Goal: Task Accomplishment & Management: Use online tool/utility

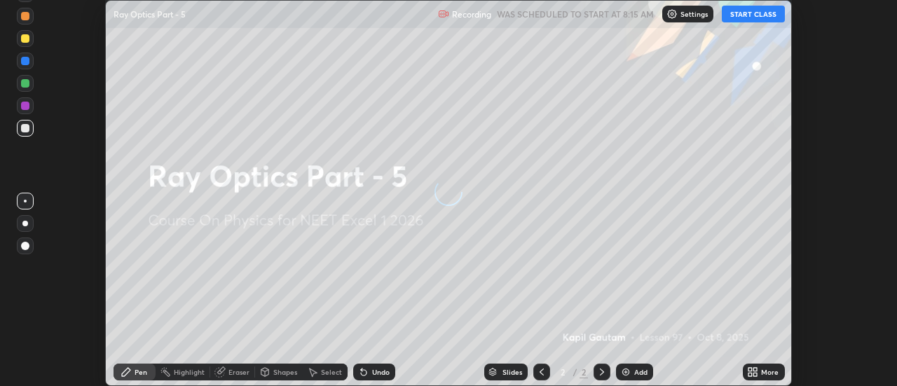
scroll to position [386, 896]
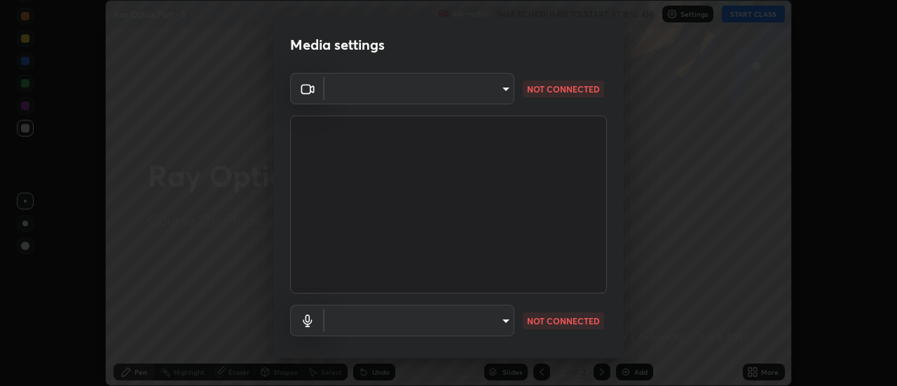
type input "0be616c92c2879d8fe19306c4b8383fc9b13f77197a30f876870ce6c7906effd"
type input "default"
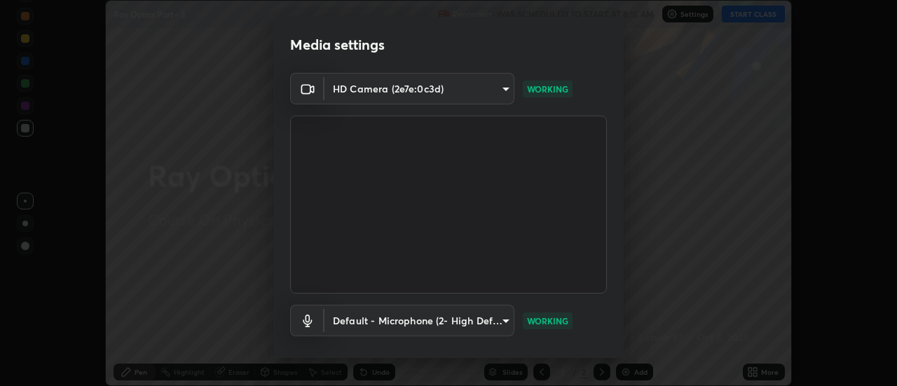
click at [576, 324] on div "Default - Microphone (2- High Definition Audio Device) default WORKING" at bounding box center [448, 321] width 317 height 32
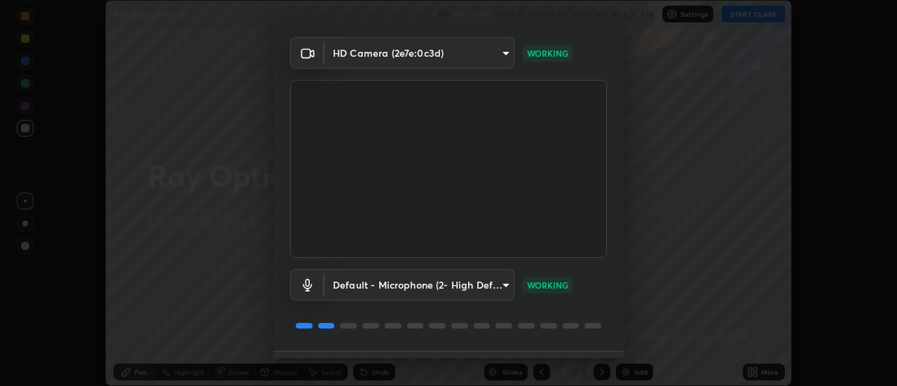
scroll to position [74, 0]
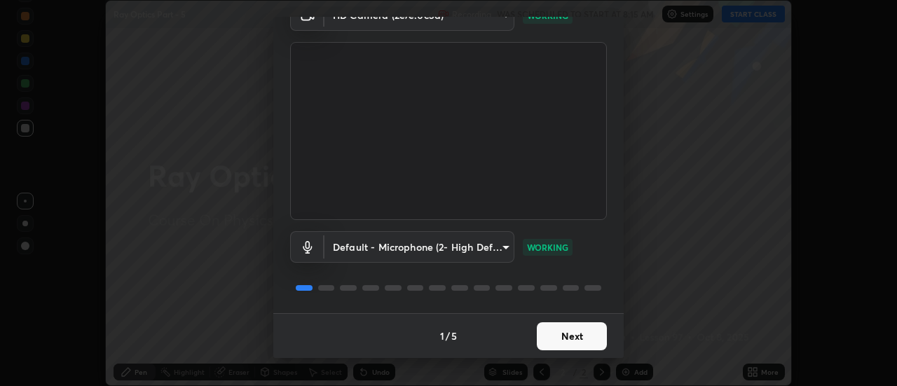
click at [583, 338] on button "Next" at bounding box center [572, 336] width 70 height 28
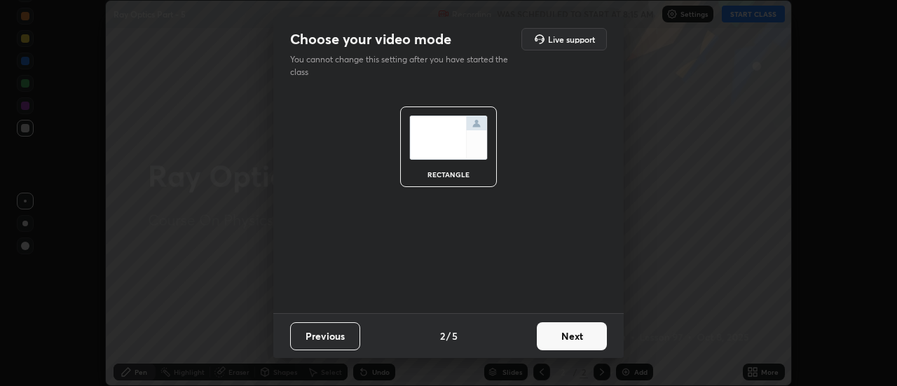
scroll to position [0, 0]
click at [586, 335] on button "Next" at bounding box center [572, 336] width 70 height 28
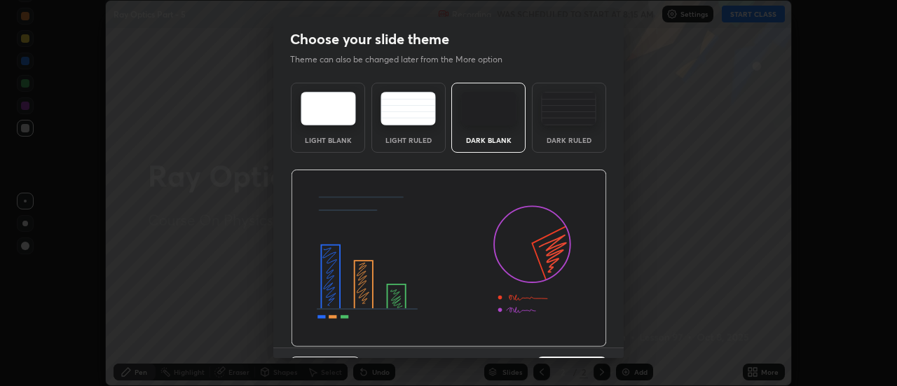
scroll to position [34, 0]
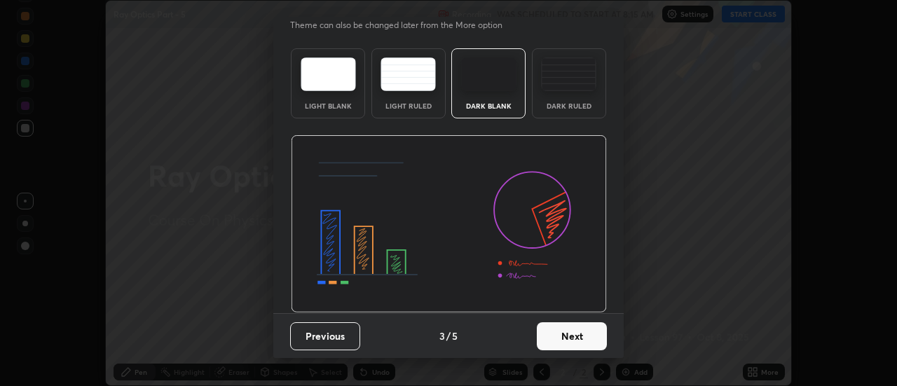
click at [590, 335] on button "Next" at bounding box center [572, 336] width 70 height 28
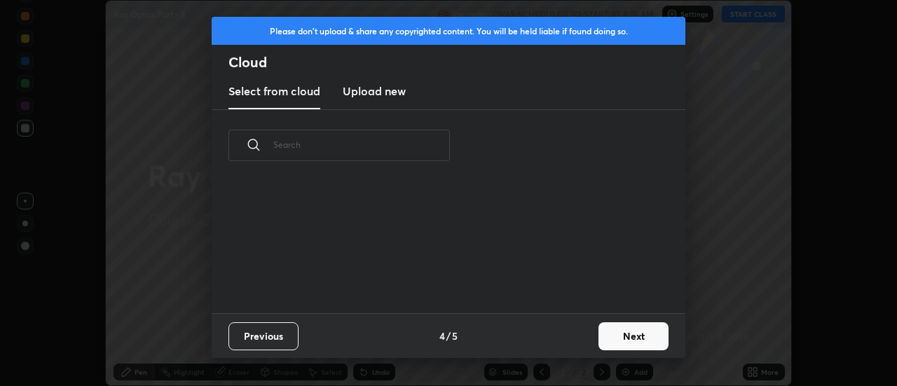
click at [590, 335] on div "Previous 4 / 5 Next" at bounding box center [448, 335] width 473 height 45
click at [624, 333] on button "Next" at bounding box center [633, 336] width 70 height 28
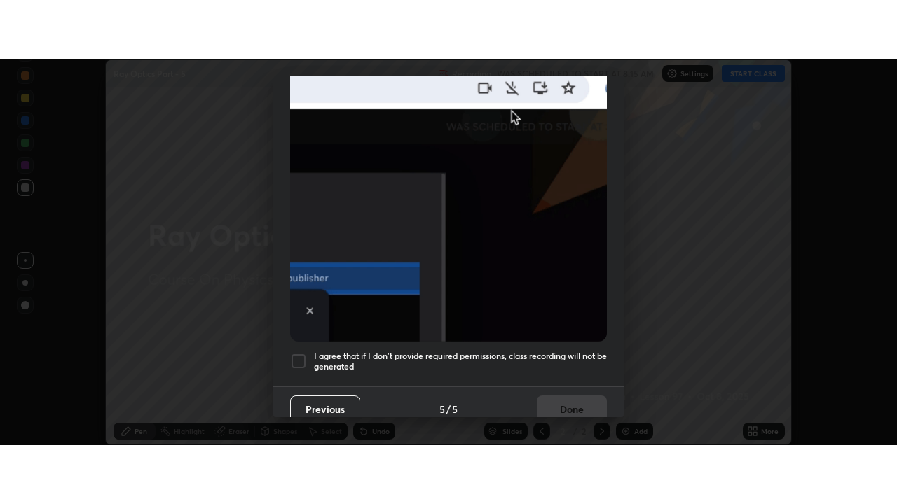
scroll to position [359, 0]
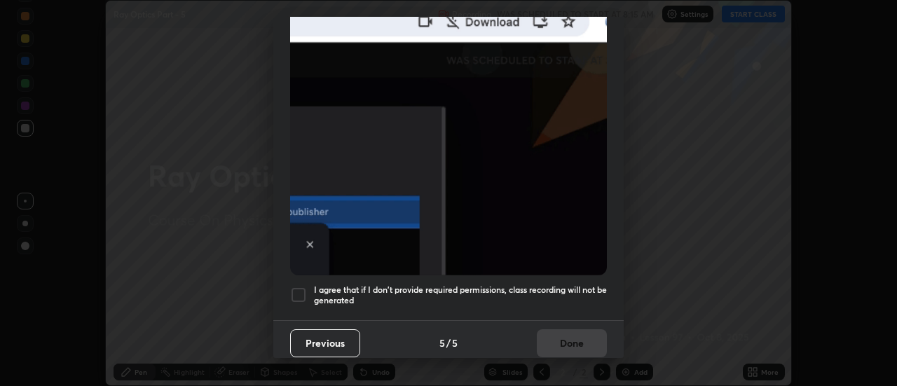
click at [600, 291] on h5 "I agree that if I don't provide required permissions, class recording will not …" at bounding box center [460, 295] width 293 height 22
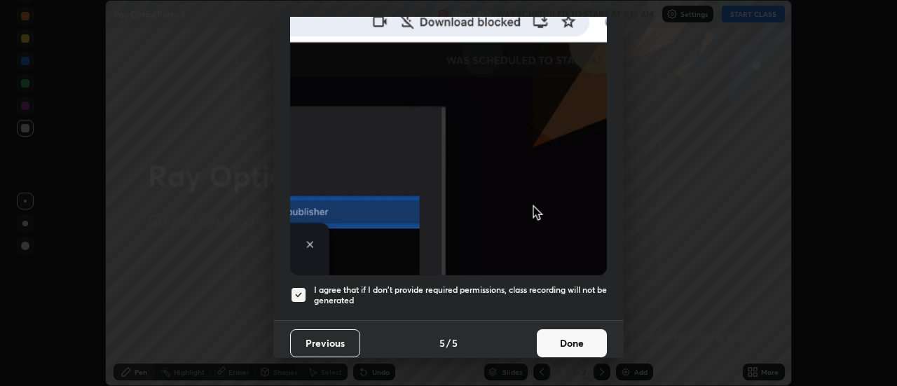
click at [582, 343] on button "Done" at bounding box center [572, 343] width 70 height 28
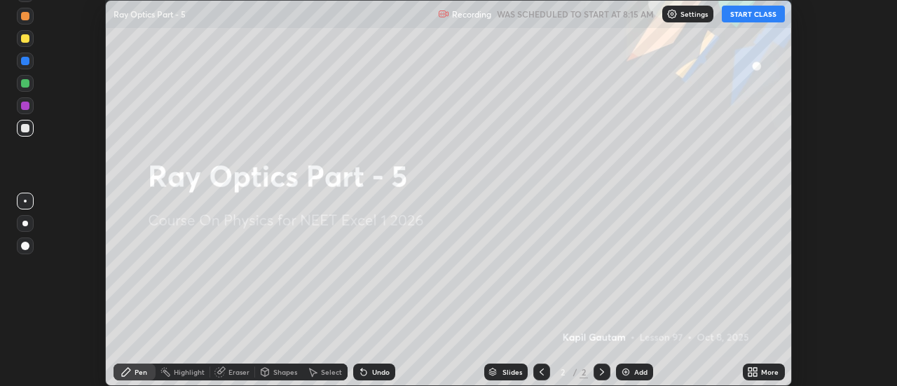
click at [771, 371] on div "More" at bounding box center [770, 371] width 18 height 7
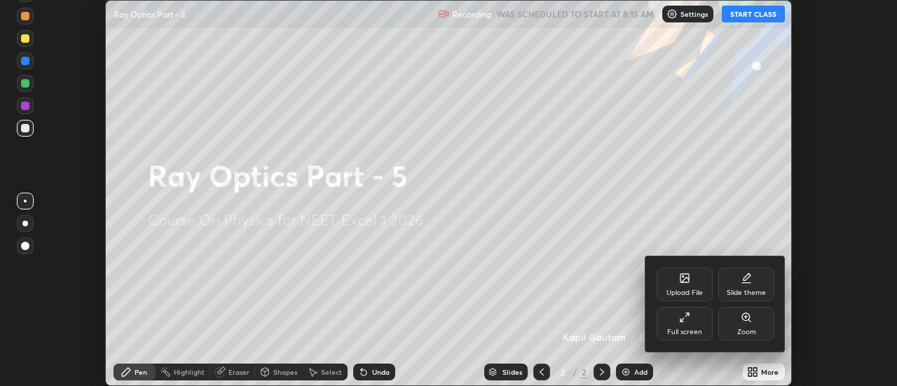
click at [684, 323] on div "Full screen" at bounding box center [684, 324] width 56 height 34
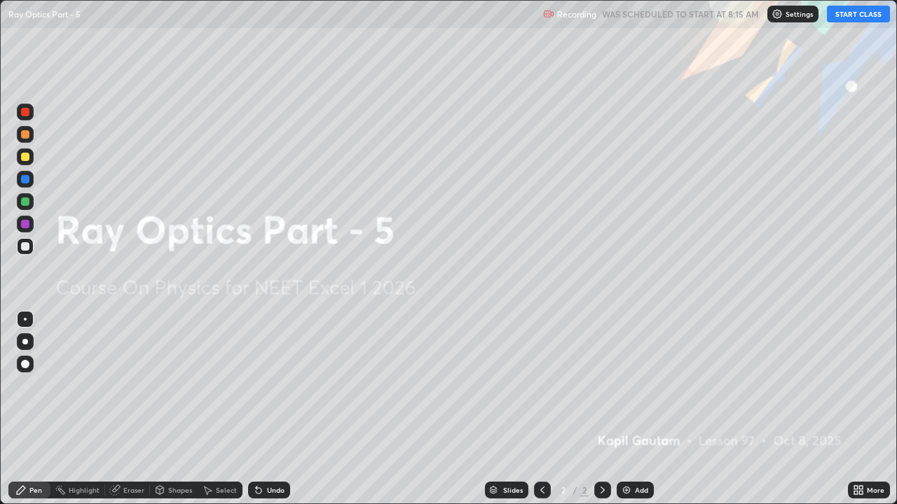
scroll to position [504, 897]
click at [623, 385] on img at bounding box center [626, 490] width 11 height 11
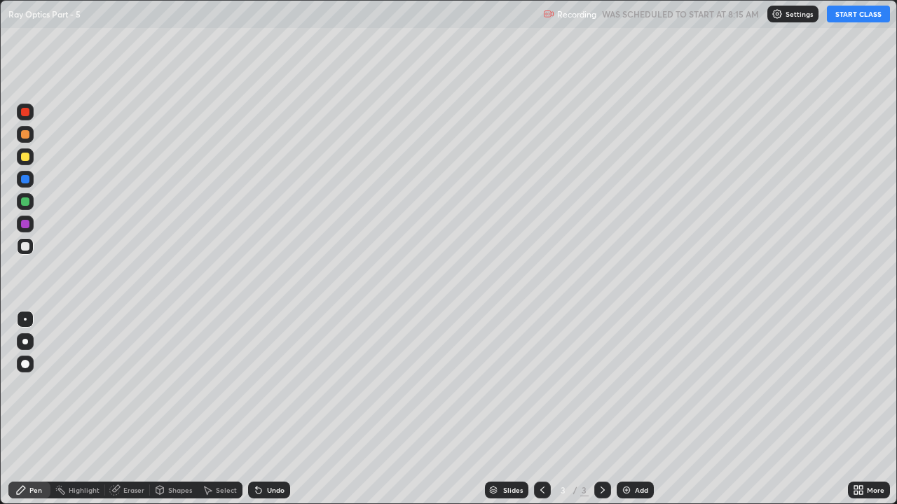
click at [848, 15] on button "START CLASS" at bounding box center [857, 14] width 63 height 17
click at [27, 340] on div at bounding box center [25, 342] width 6 height 6
click at [28, 156] on div at bounding box center [25, 157] width 8 height 8
click at [27, 247] on div at bounding box center [25, 246] width 8 height 8
click at [28, 201] on div at bounding box center [25, 202] width 8 height 8
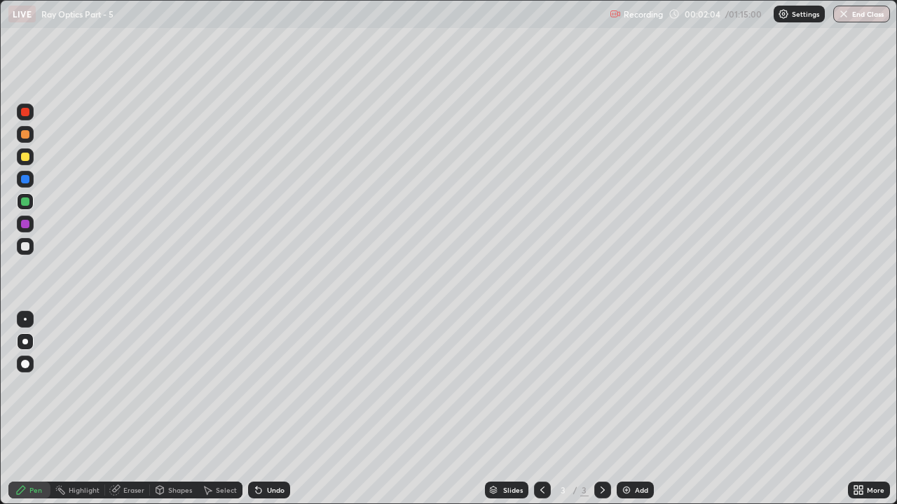
click at [25, 246] on div at bounding box center [25, 246] width 8 height 8
click at [25, 158] on div at bounding box center [25, 157] width 8 height 8
click at [27, 179] on div at bounding box center [25, 179] width 8 height 8
click at [28, 159] on div at bounding box center [25, 157] width 8 height 8
click at [640, 385] on div "Add" at bounding box center [641, 490] width 13 height 7
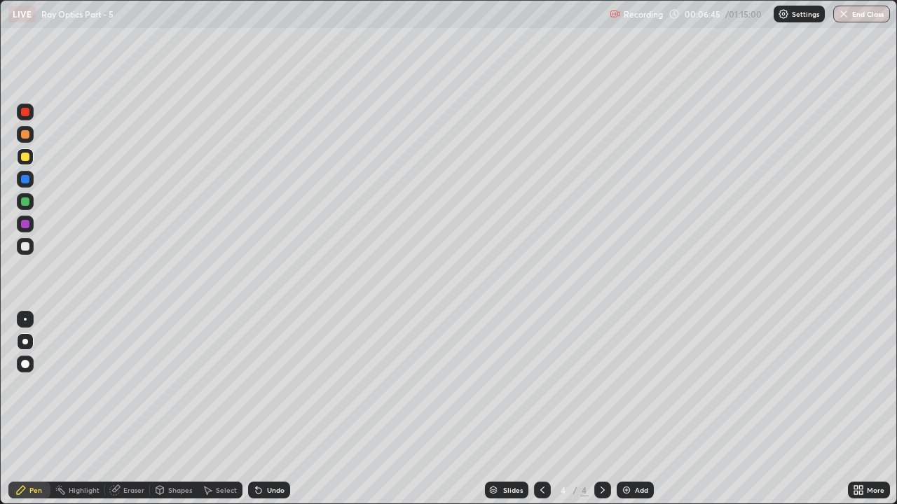
click at [26, 249] on div at bounding box center [25, 246] width 8 height 8
click at [25, 319] on div at bounding box center [25, 319] width 3 height 3
click at [271, 385] on div "Undo" at bounding box center [276, 490] width 18 height 7
click at [635, 385] on div "Add" at bounding box center [641, 490] width 13 height 7
click at [26, 157] on div at bounding box center [25, 157] width 8 height 8
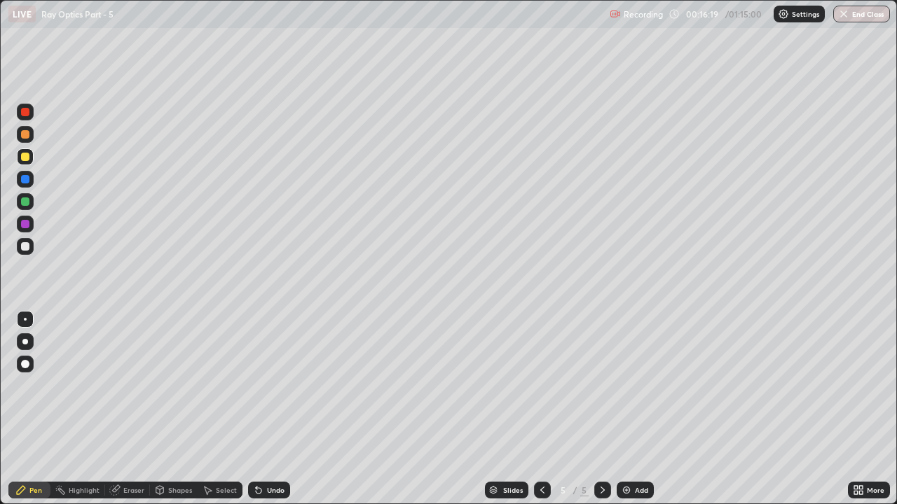
click at [27, 247] on div at bounding box center [25, 246] width 8 height 8
click at [15, 363] on div at bounding box center [25, 364] width 22 height 22
click at [32, 322] on div at bounding box center [25, 319] width 17 height 17
click at [630, 385] on div "Add" at bounding box center [634, 490] width 37 height 17
click at [267, 385] on div "Undo" at bounding box center [276, 490] width 18 height 7
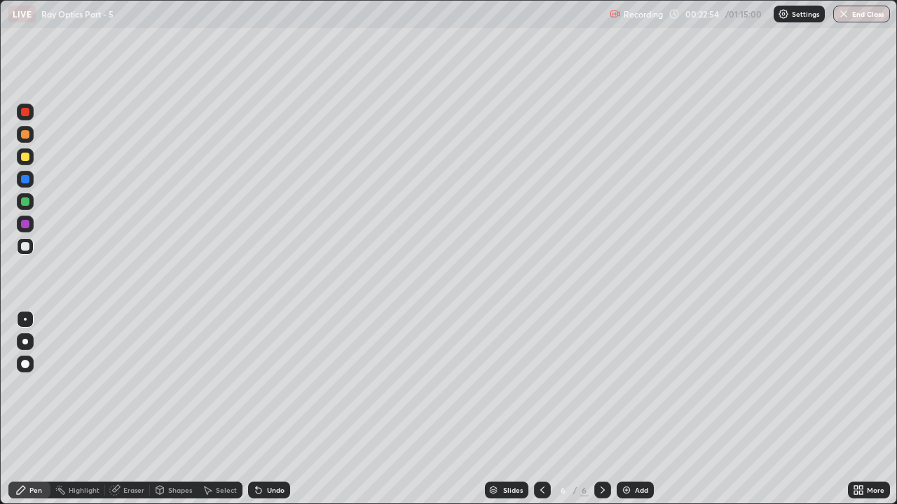
click at [546, 385] on div at bounding box center [542, 490] width 17 height 17
click at [601, 385] on icon at bounding box center [602, 490] width 11 height 11
click at [637, 385] on div "Add" at bounding box center [641, 490] width 13 height 7
click at [29, 156] on div at bounding box center [25, 157] width 8 height 8
click at [640, 385] on div "Add" at bounding box center [634, 490] width 37 height 17
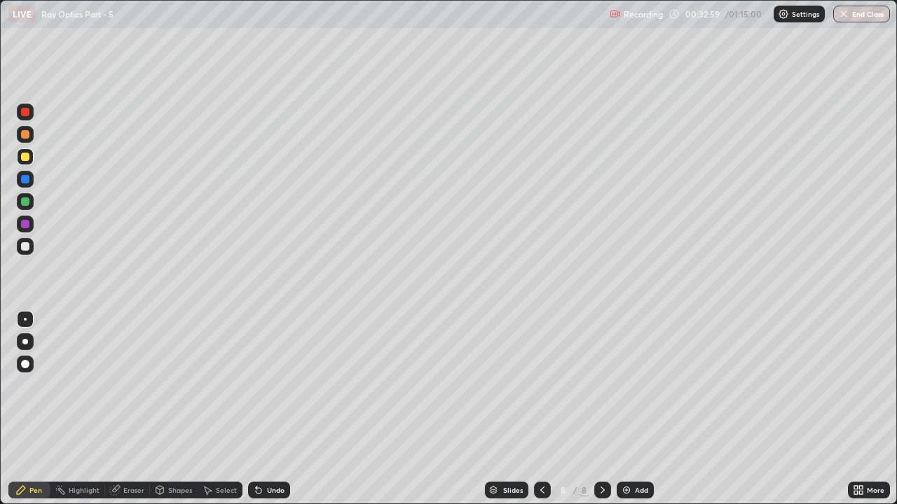
click at [25, 249] on div at bounding box center [25, 246] width 8 height 8
click at [275, 385] on div "Undo" at bounding box center [276, 490] width 18 height 7
click at [642, 385] on div "Add" at bounding box center [641, 490] width 13 height 7
click at [25, 342] on div at bounding box center [25, 342] width 6 height 6
click at [26, 158] on div at bounding box center [25, 157] width 8 height 8
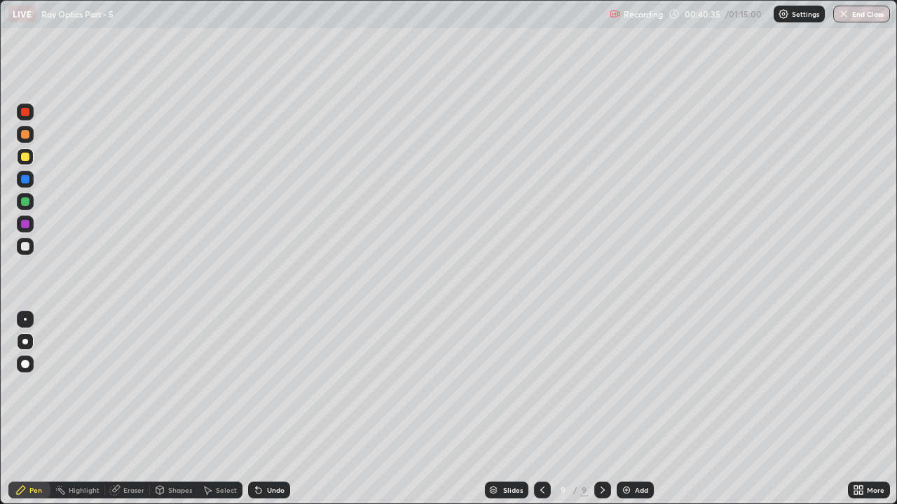
click at [273, 385] on div "Undo" at bounding box center [276, 490] width 18 height 7
click at [276, 385] on div "Undo" at bounding box center [276, 490] width 18 height 7
click at [275, 385] on div "Undo" at bounding box center [276, 490] width 18 height 7
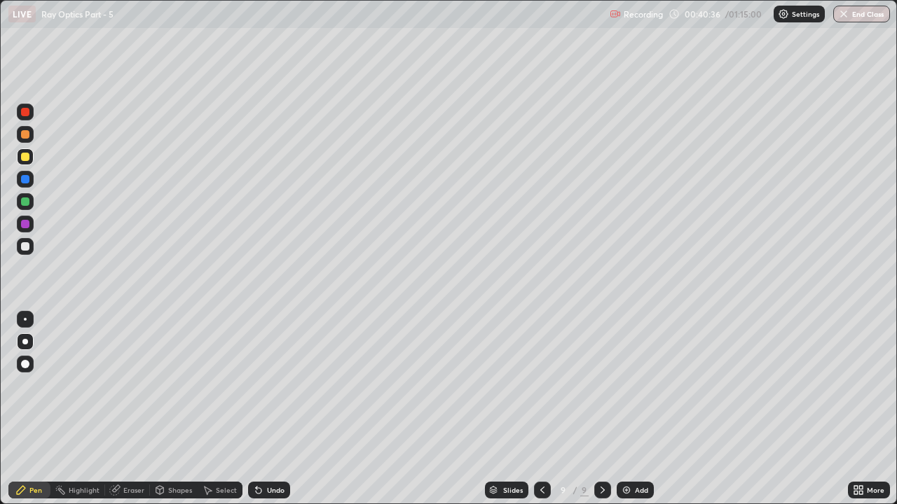
click at [275, 385] on div "Undo" at bounding box center [276, 490] width 18 height 7
click at [277, 385] on div "Undo" at bounding box center [276, 490] width 18 height 7
click at [279, 385] on div "Undo" at bounding box center [269, 490] width 42 height 17
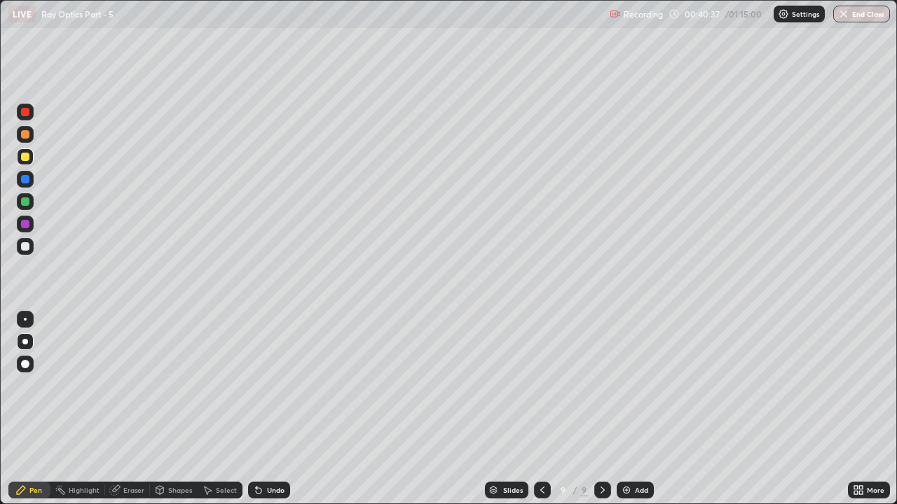
click at [283, 385] on div "Undo" at bounding box center [269, 490] width 42 height 17
click at [282, 385] on div "Undo" at bounding box center [269, 490] width 42 height 17
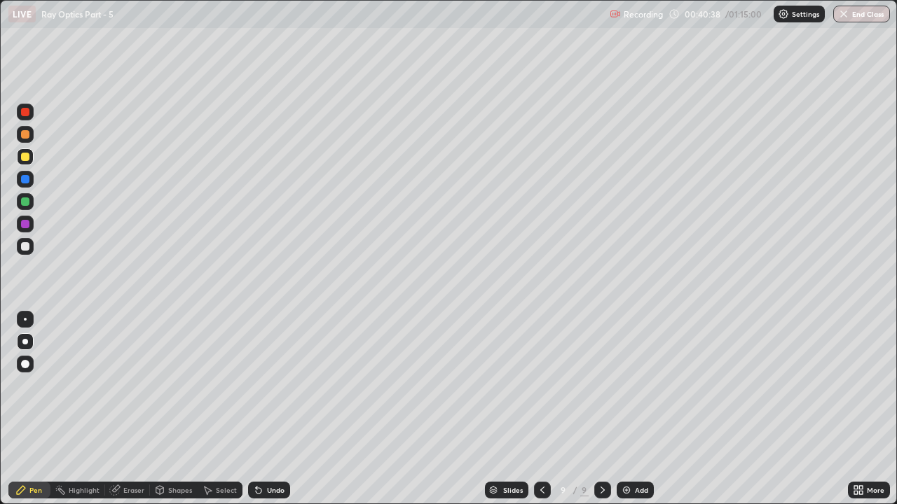
click at [284, 385] on div "Undo" at bounding box center [269, 490] width 42 height 17
click at [285, 385] on div "Undo" at bounding box center [269, 490] width 42 height 17
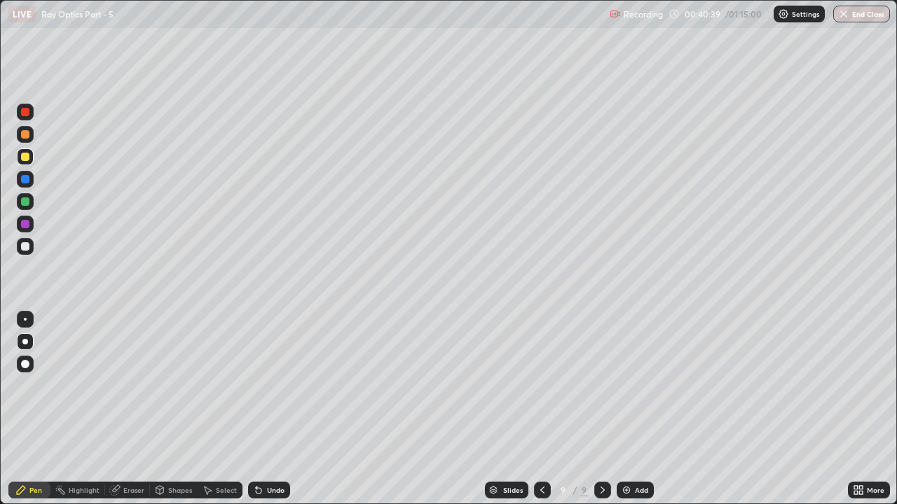
click at [285, 385] on div "Undo" at bounding box center [269, 490] width 42 height 17
click at [627, 385] on img at bounding box center [626, 490] width 11 height 11
click at [27, 243] on div at bounding box center [25, 246] width 8 height 8
click at [25, 319] on div at bounding box center [25, 319] width 3 height 3
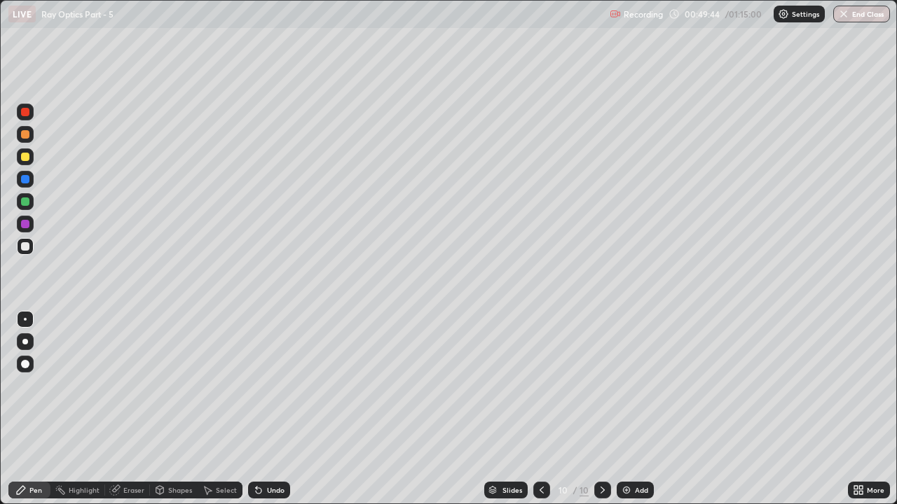
click at [639, 385] on div "Add" at bounding box center [641, 490] width 13 height 7
click at [27, 158] on div at bounding box center [25, 157] width 8 height 8
click at [24, 202] on div at bounding box center [25, 202] width 8 height 8
click at [267, 385] on div "Undo" at bounding box center [276, 490] width 18 height 7
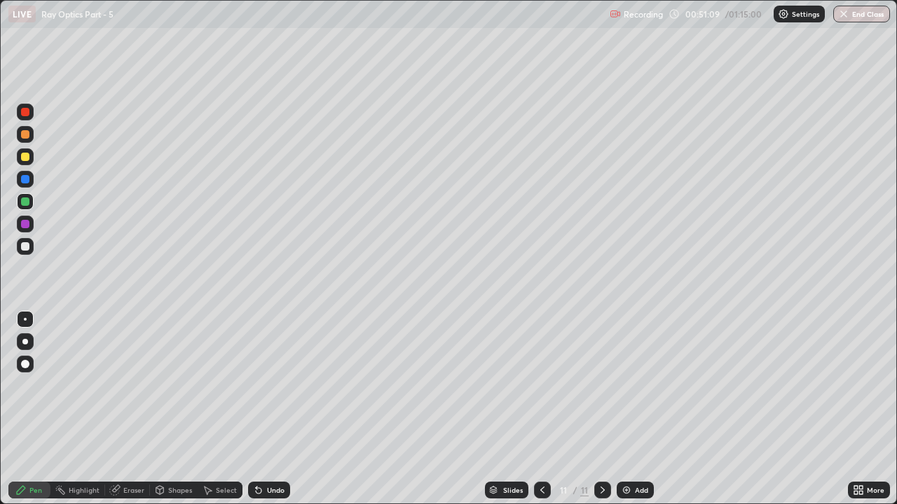
click at [269, 385] on div "Undo" at bounding box center [276, 490] width 18 height 7
click at [271, 385] on div "Undo" at bounding box center [276, 490] width 18 height 7
click at [274, 385] on div "Undo" at bounding box center [269, 490] width 42 height 17
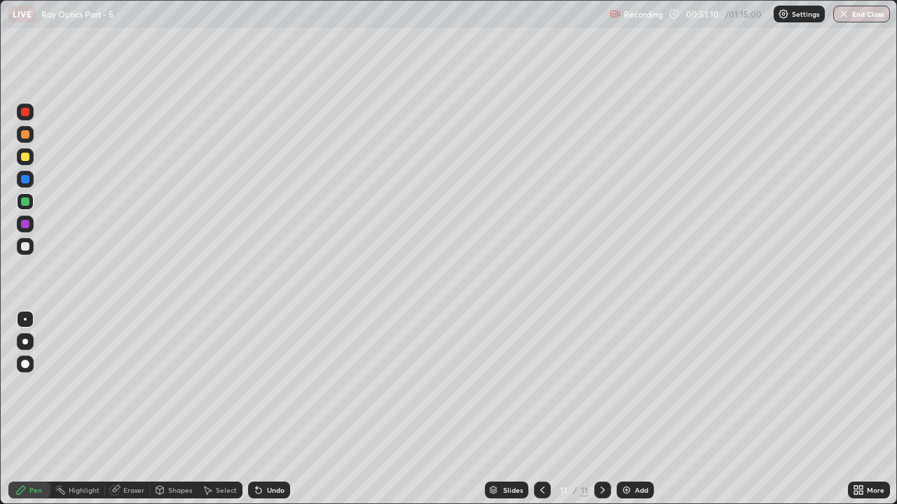
click at [275, 385] on div "Undo" at bounding box center [276, 490] width 18 height 7
click at [30, 162] on div at bounding box center [25, 156] width 17 height 17
click at [271, 385] on div "Undo" at bounding box center [276, 490] width 18 height 7
click at [273, 385] on div "Undo" at bounding box center [276, 490] width 18 height 7
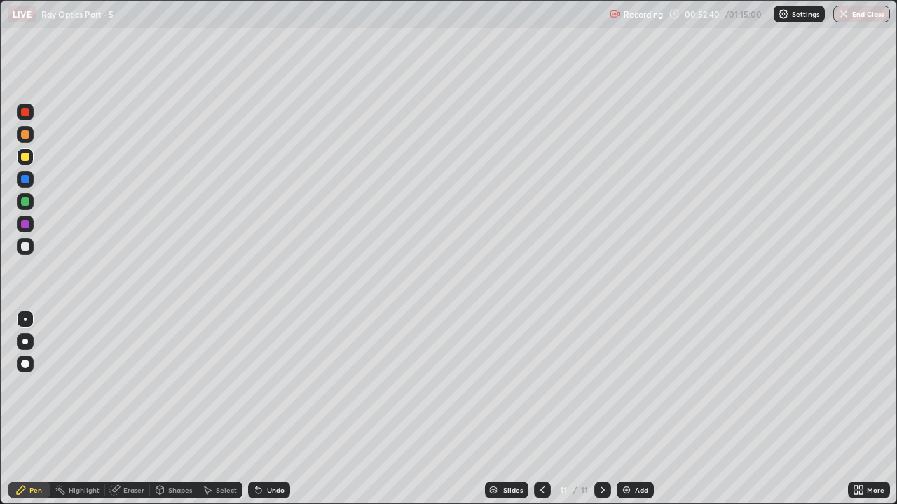
click at [273, 385] on div "Undo" at bounding box center [276, 490] width 18 height 7
click at [271, 385] on div "Undo" at bounding box center [276, 490] width 18 height 7
click at [275, 385] on div "Undo" at bounding box center [276, 490] width 18 height 7
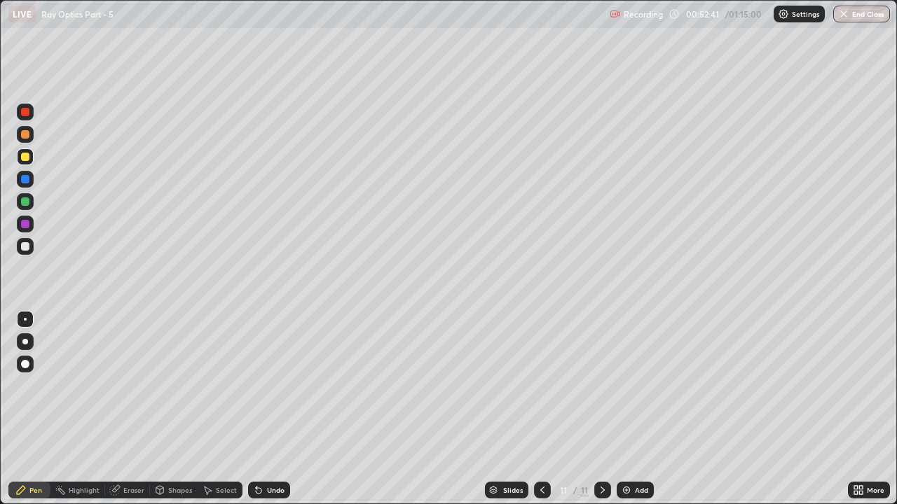
click at [275, 385] on div "Undo" at bounding box center [276, 490] width 18 height 7
click at [273, 385] on div "Undo" at bounding box center [276, 490] width 18 height 7
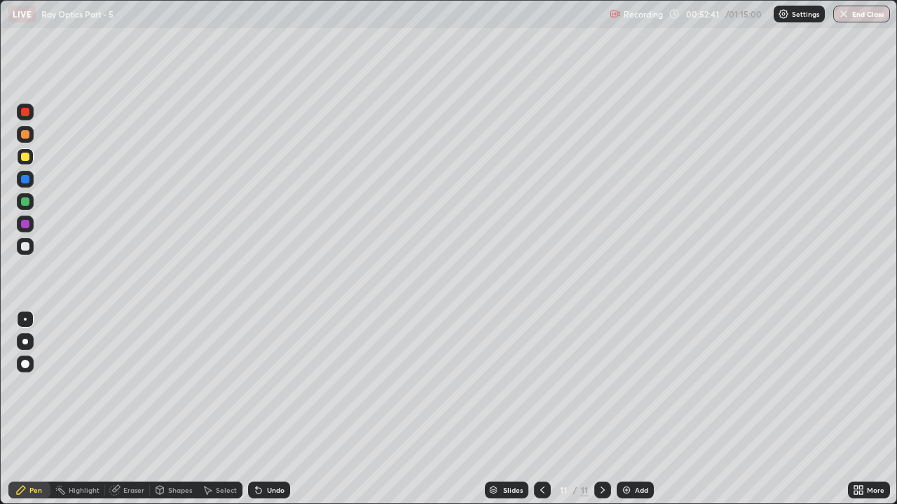
click at [273, 385] on div "Undo" at bounding box center [276, 490] width 18 height 7
click at [275, 385] on div "Undo" at bounding box center [276, 490] width 18 height 7
click at [268, 385] on div "Undo" at bounding box center [276, 490] width 18 height 7
click at [267, 385] on div "Undo" at bounding box center [276, 490] width 18 height 7
click at [264, 385] on div "Undo" at bounding box center [269, 490] width 42 height 17
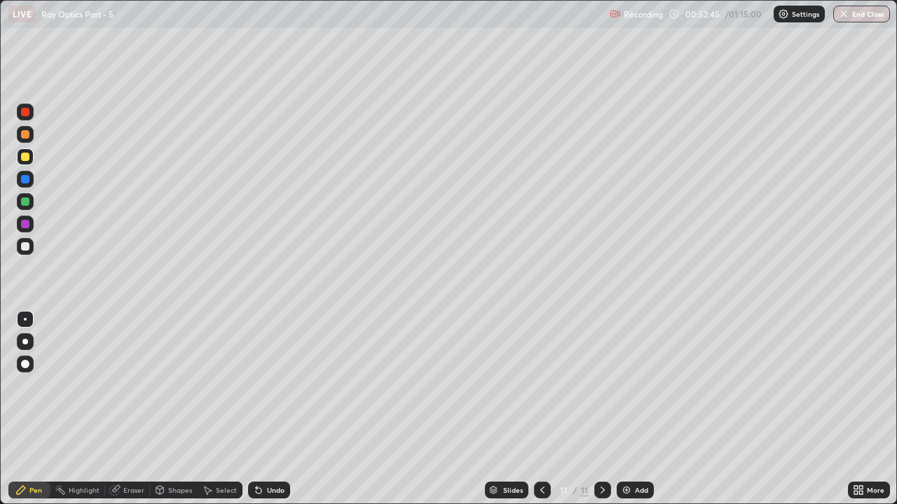
click at [267, 385] on div "Undo" at bounding box center [276, 490] width 18 height 7
click at [275, 385] on div "Undo" at bounding box center [276, 490] width 18 height 7
click at [277, 385] on div "Undo" at bounding box center [276, 490] width 18 height 7
click at [275, 385] on div "Undo" at bounding box center [276, 490] width 18 height 7
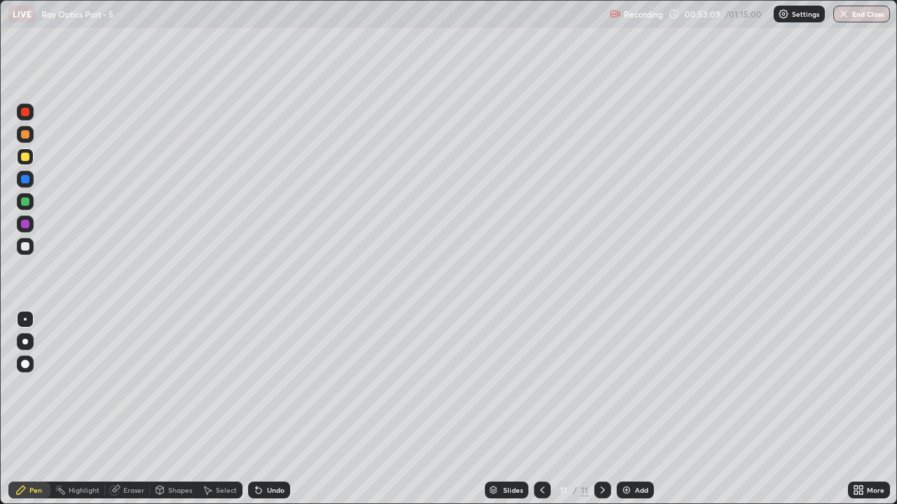
click at [275, 385] on div "Undo" at bounding box center [276, 490] width 18 height 7
click at [639, 385] on div "Add" at bounding box center [641, 490] width 13 height 7
click at [25, 247] on div at bounding box center [25, 246] width 8 height 8
click at [32, 341] on div at bounding box center [25, 341] width 17 height 17
click at [279, 385] on div "Undo" at bounding box center [276, 490] width 18 height 7
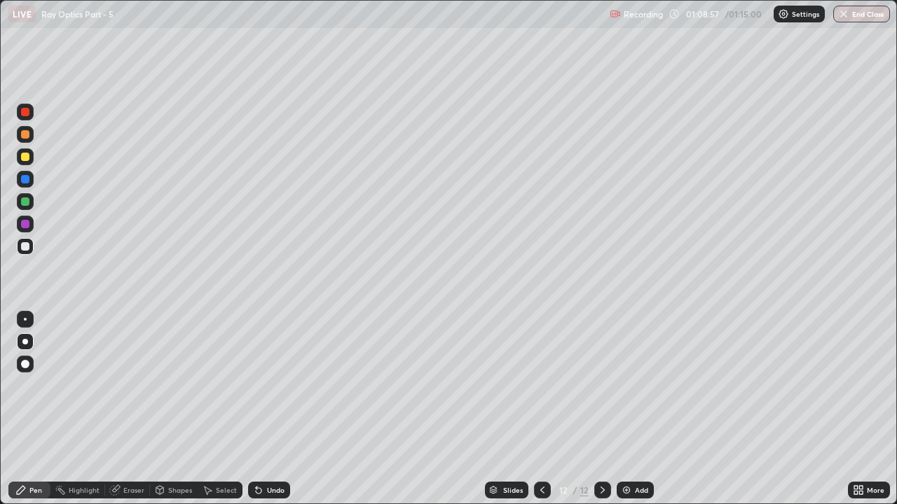
click at [628, 385] on img at bounding box center [626, 490] width 11 height 11
click at [29, 155] on div at bounding box center [25, 157] width 8 height 8
click at [283, 385] on div "Undo" at bounding box center [269, 490] width 42 height 17
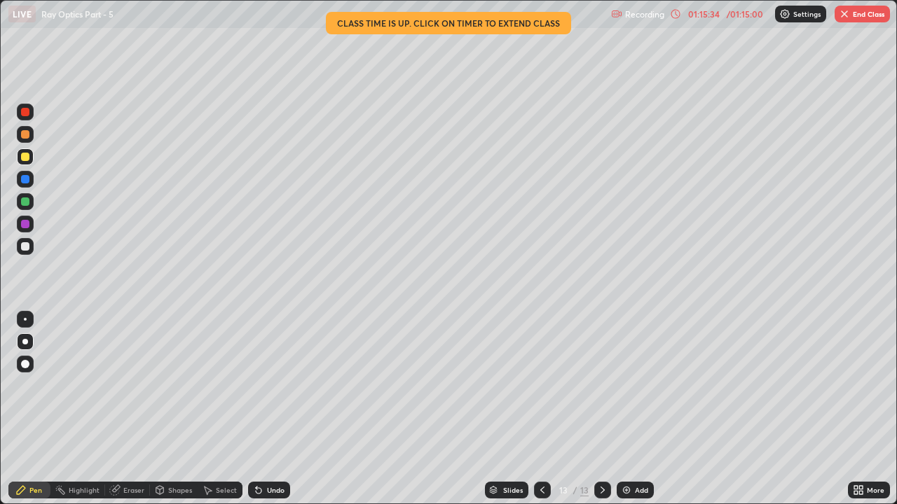
click at [869, 17] on button "End Class" at bounding box center [861, 14] width 55 height 17
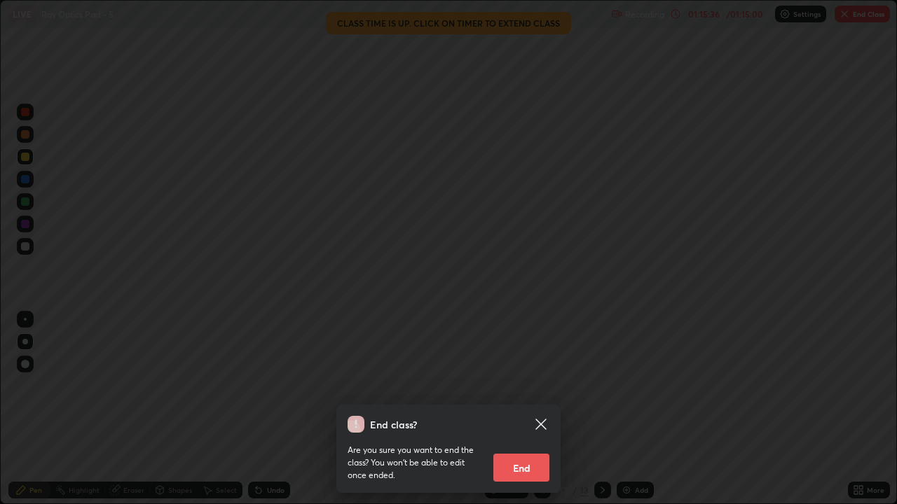
click at [544, 385] on button "End" at bounding box center [521, 468] width 56 height 28
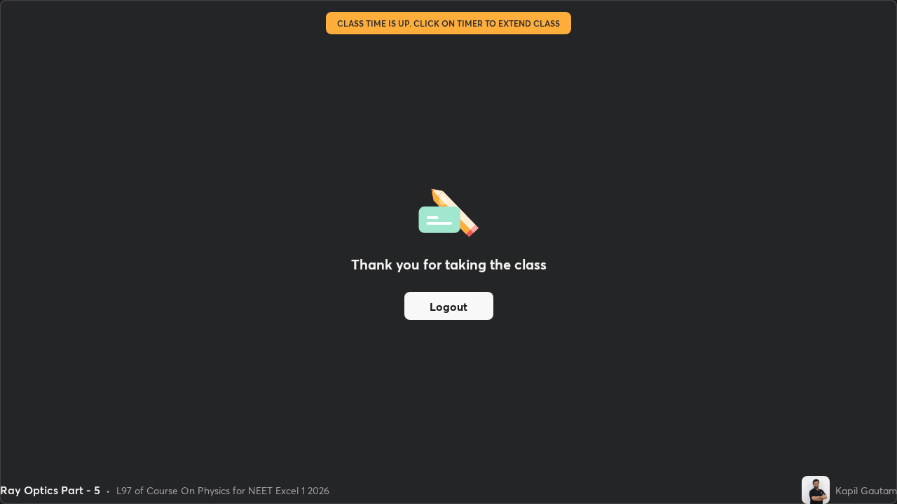
click at [466, 309] on button "Logout" at bounding box center [448, 306] width 89 height 28
